Goal: Transaction & Acquisition: Book appointment/travel/reservation

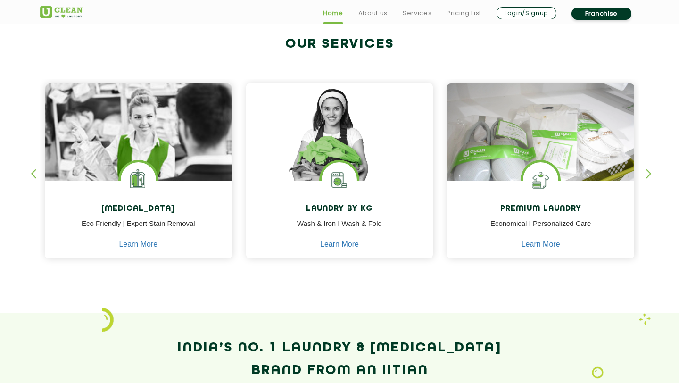
scroll to position [370, 0]
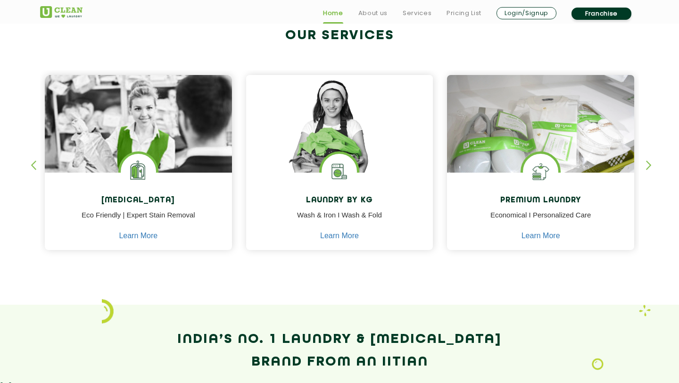
click at [647, 159] on section "Our Services Dry Cleaning Eco Friendly | Expert Stain Removal Learn More Dry Cl…" at bounding box center [339, 149] width 679 height 311
click at [647, 165] on div "button" at bounding box center [653, 173] width 14 height 26
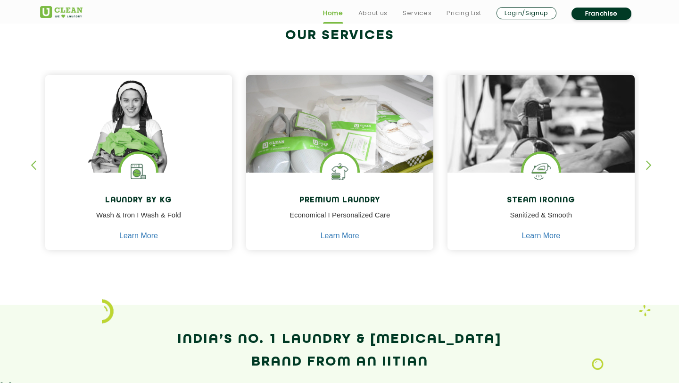
click at [647, 165] on div "button" at bounding box center [653, 173] width 14 height 26
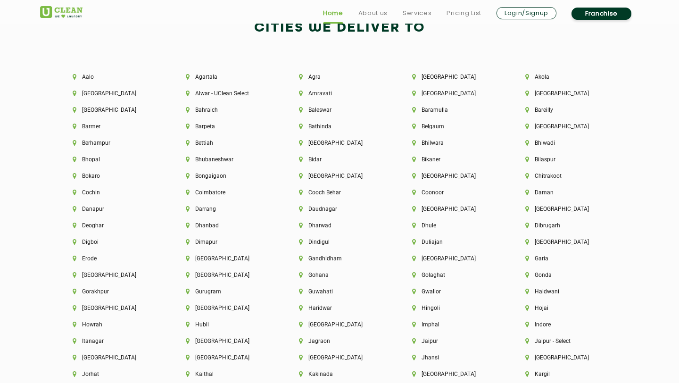
scroll to position [2053, 0]
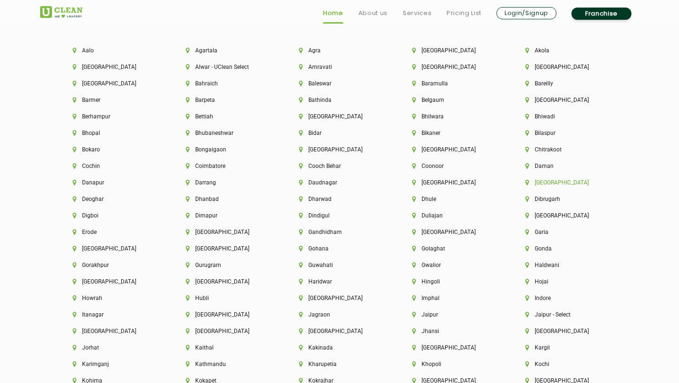
click at [541, 181] on li "Delhi" at bounding box center [565, 182] width 81 height 7
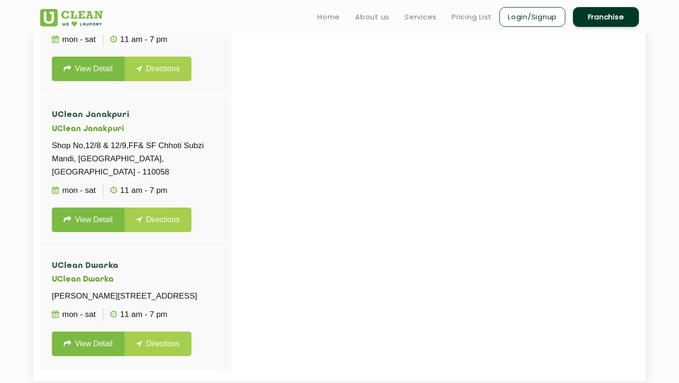
scroll to position [2360, 0]
click at [94, 221] on link "View Detail" at bounding box center [88, 219] width 73 height 25
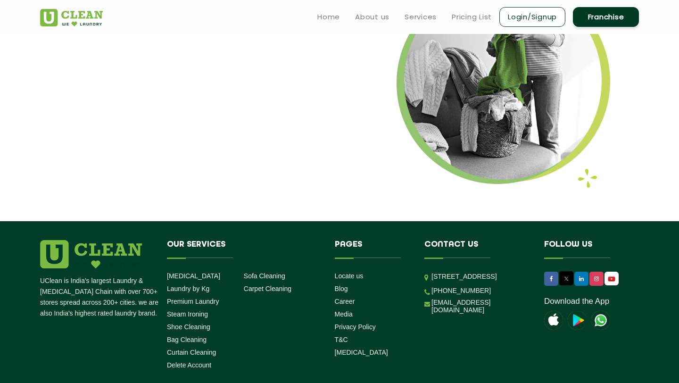
scroll to position [1154, 0]
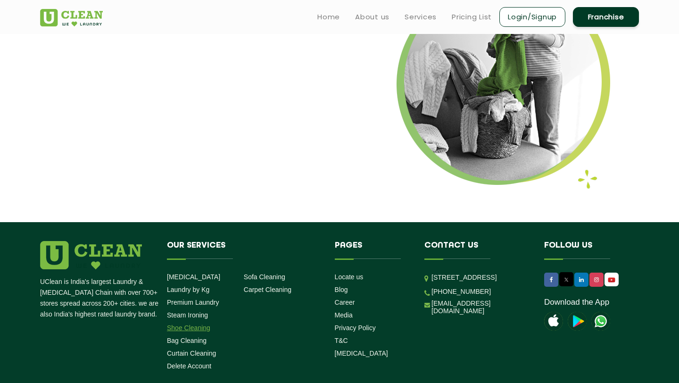
click at [198, 328] on link "Shoe Cleaning" at bounding box center [188, 328] width 43 height 8
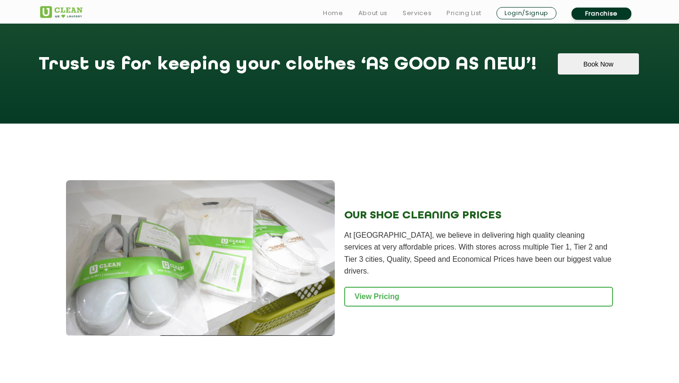
scroll to position [831, 0]
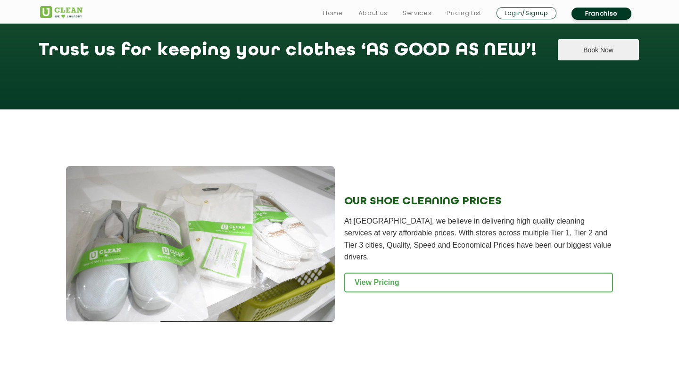
click at [557, 60] on button "Book Now" at bounding box center [597, 49] width 81 height 21
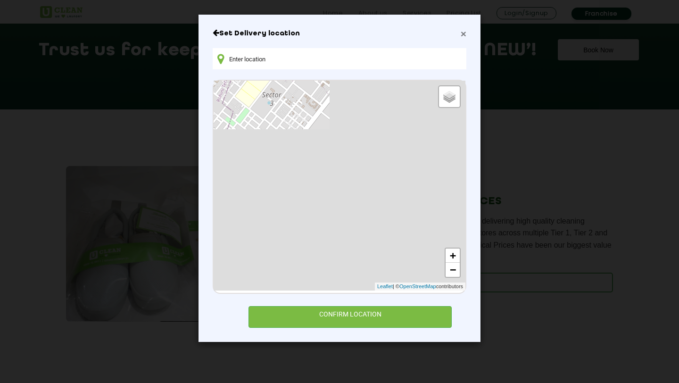
click at [463, 32] on span "×" at bounding box center [463, 33] width 6 height 11
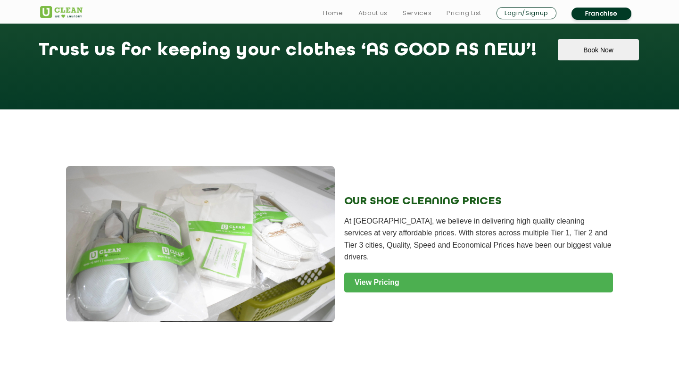
click at [460, 275] on link "View Pricing" at bounding box center [478, 282] width 269 height 20
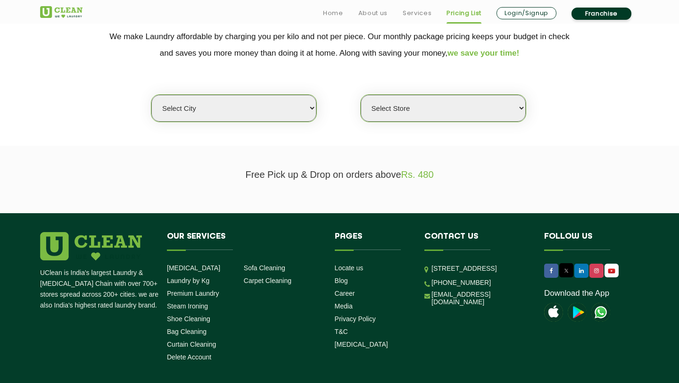
scroll to position [242, 0]
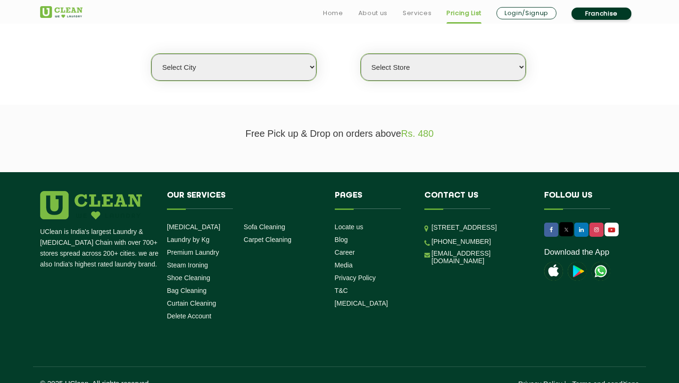
click at [237, 70] on select "Select city Aalo Agartala Agra Ahmedabad Akola Aligarh Alwar - UClean Select Am…" at bounding box center [233, 67] width 165 height 27
select select "1"
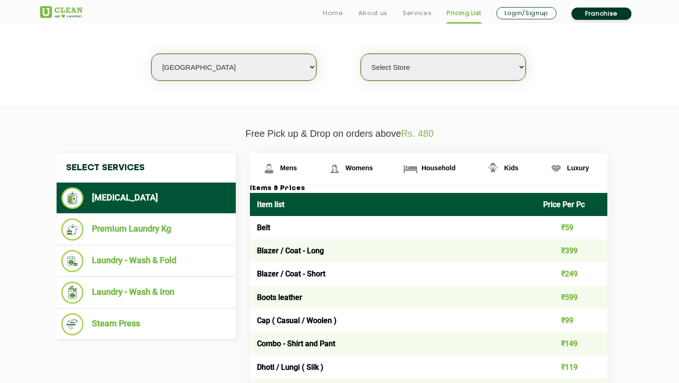
click at [404, 75] on select "Select Store UClean Vasant Kunj UClean Greater Kailash 2 UClean Dwarka UClean R…" at bounding box center [442, 67] width 165 height 27
select select "589"
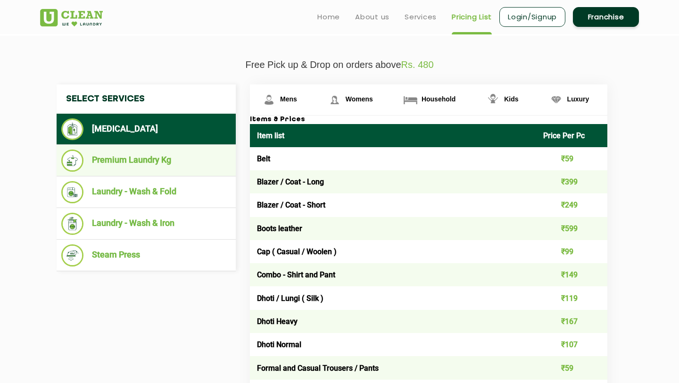
scroll to position [309, 0]
